Goal: Task Accomplishment & Management: Manage account settings

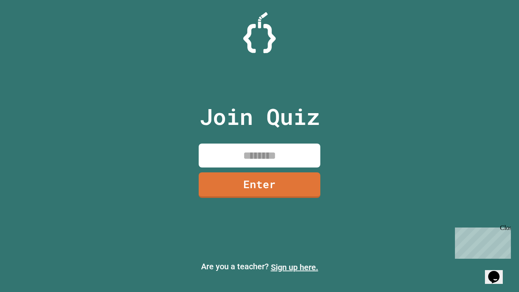
click at [295, 267] on link "Sign up here." at bounding box center [294, 268] width 47 height 10
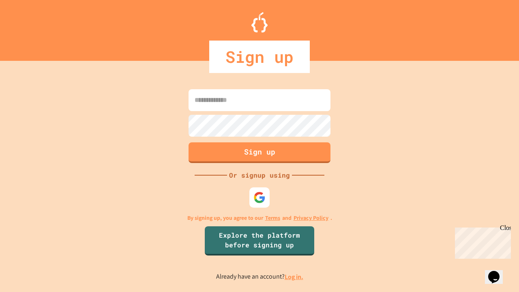
click at [295, 277] on link "Log in." at bounding box center [294, 277] width 19 height 9
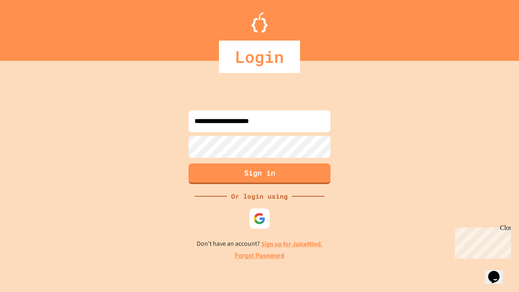
type input "**********"
